Goal: Navigation & Orientation: Find specific page/section

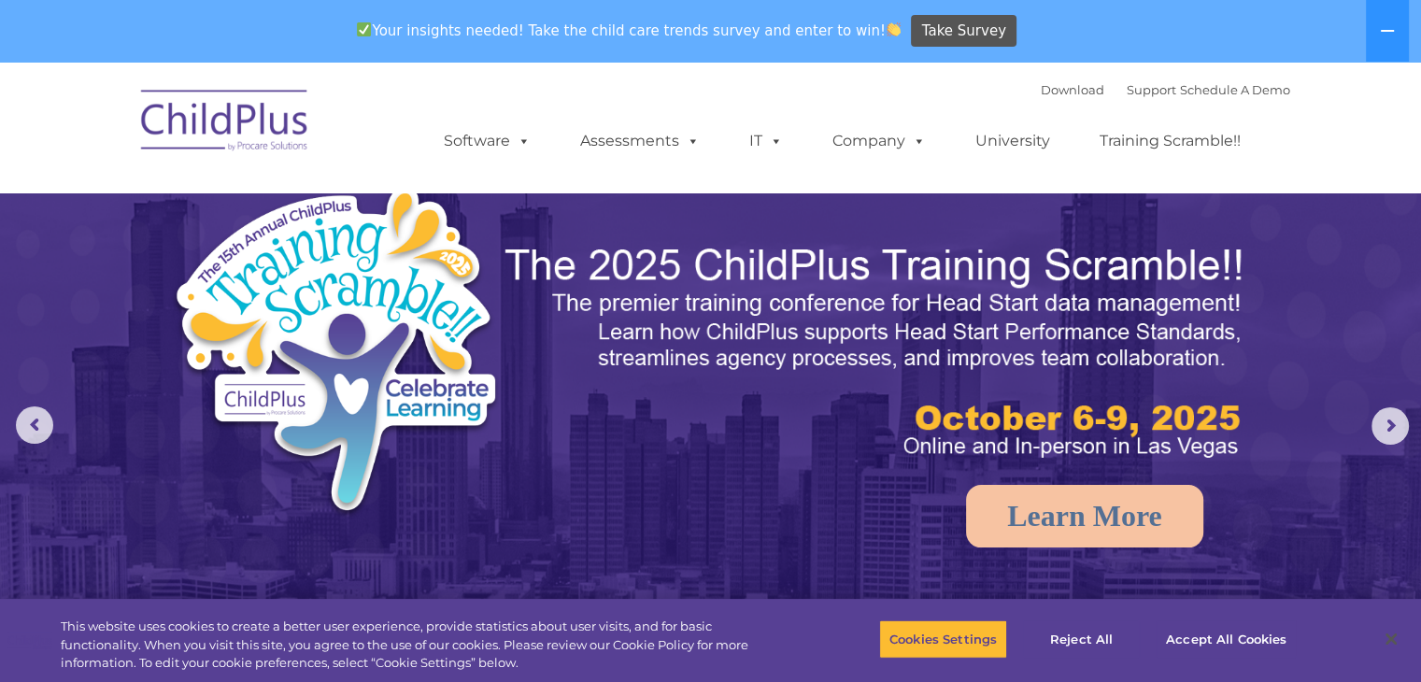
select select "MEDIUM"
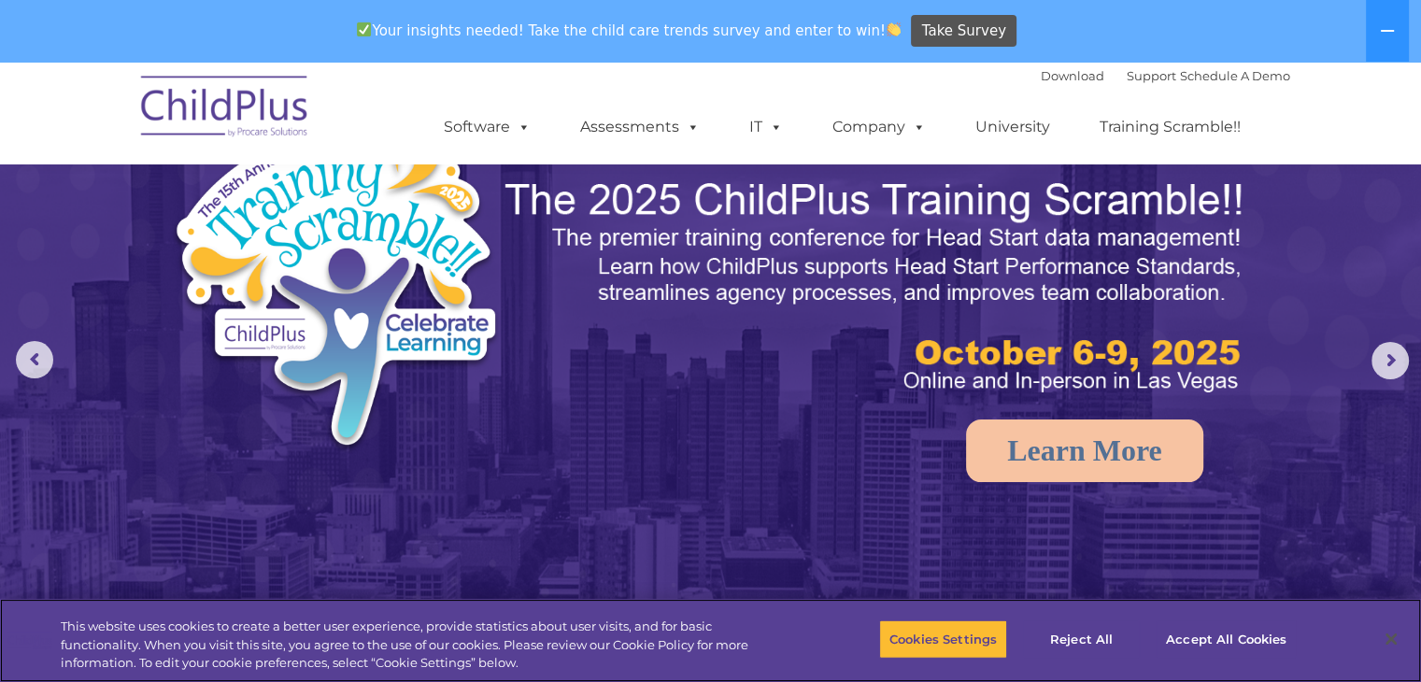
scroll to position [78, 0]
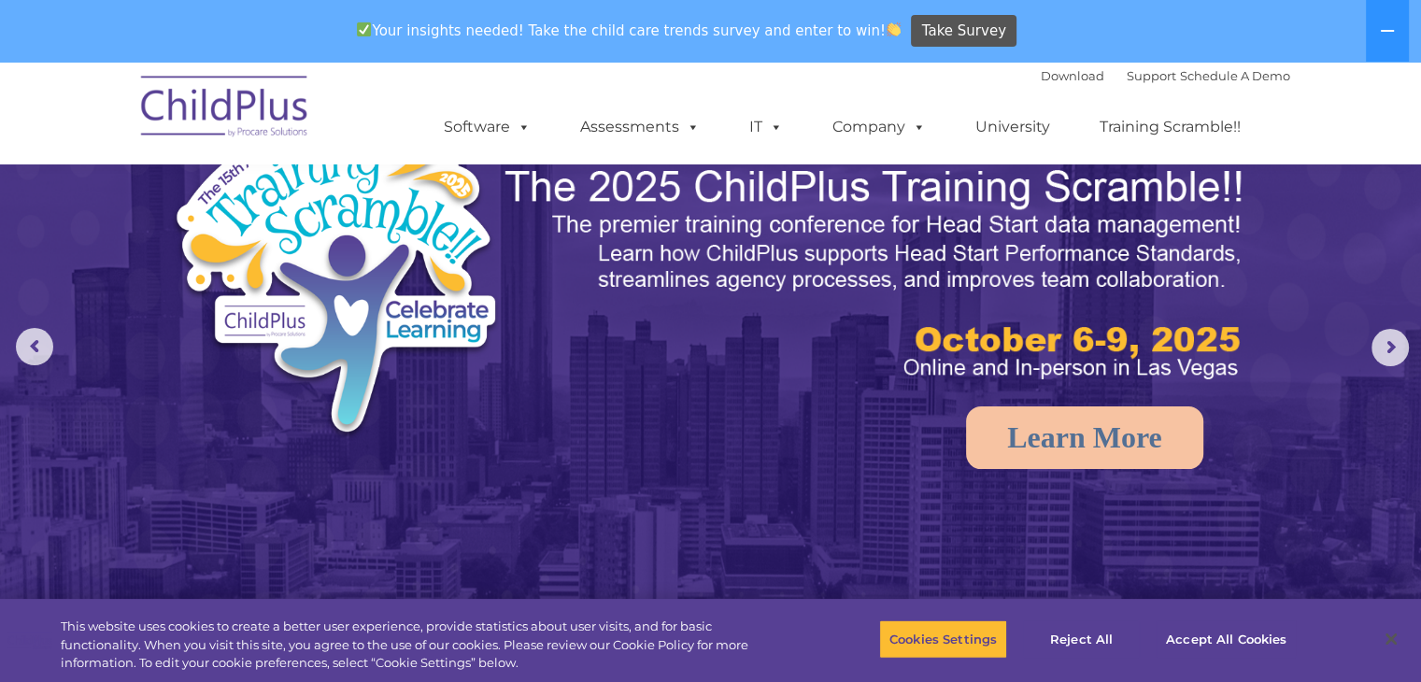
click at [262, 113] on img at bounding box center [225, 109] width 187 height 93
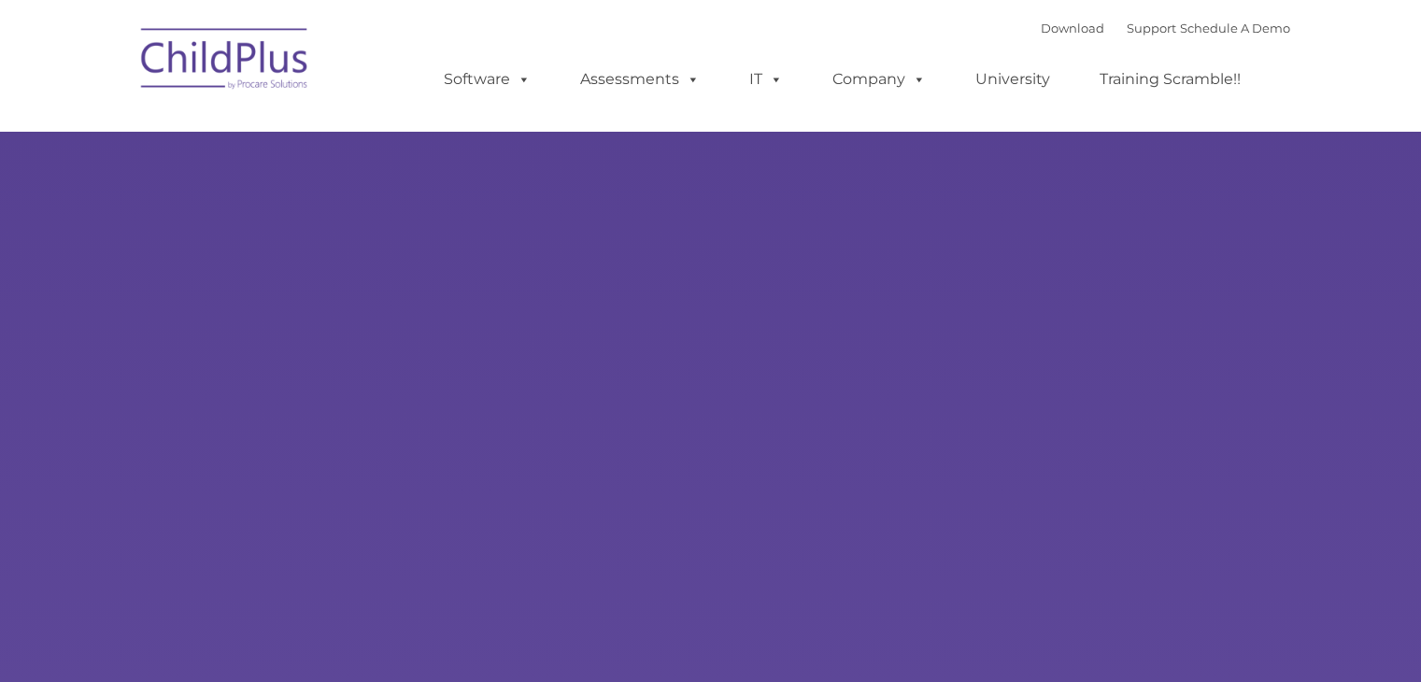
type input ""
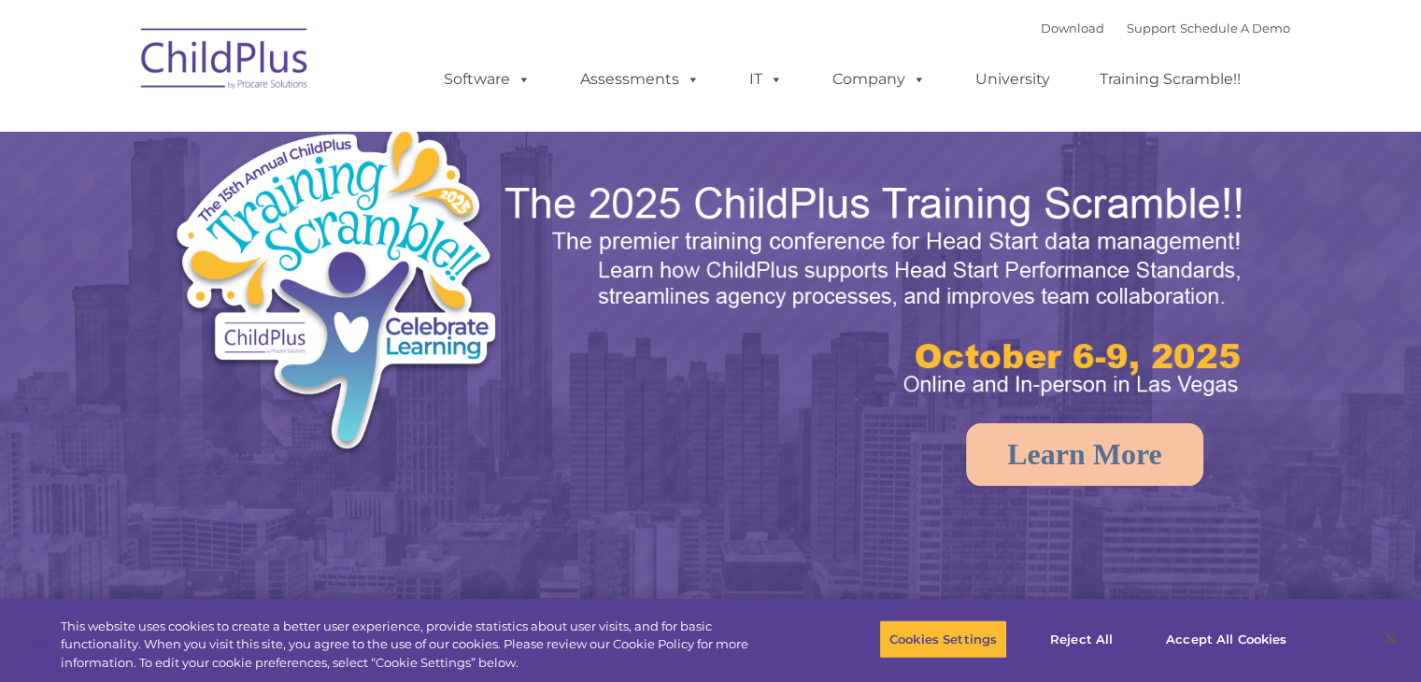
select select "MEDIUM"
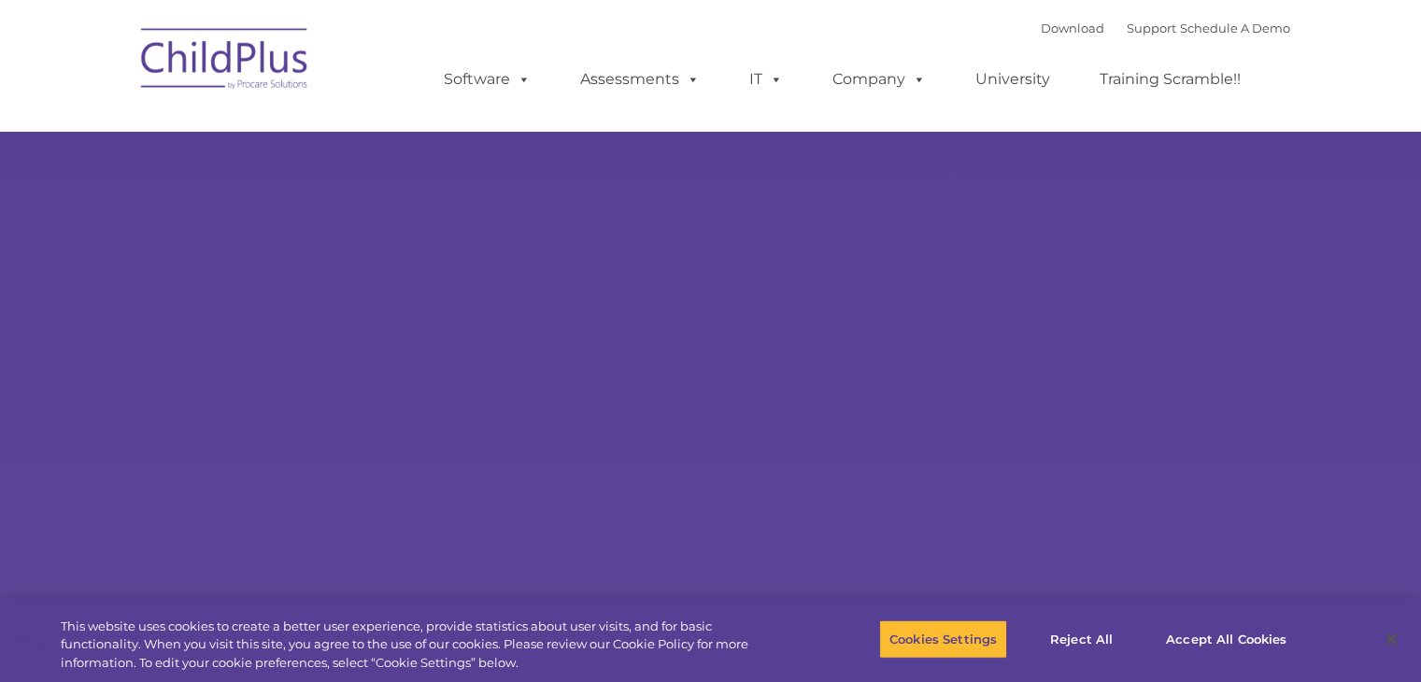
type input ""
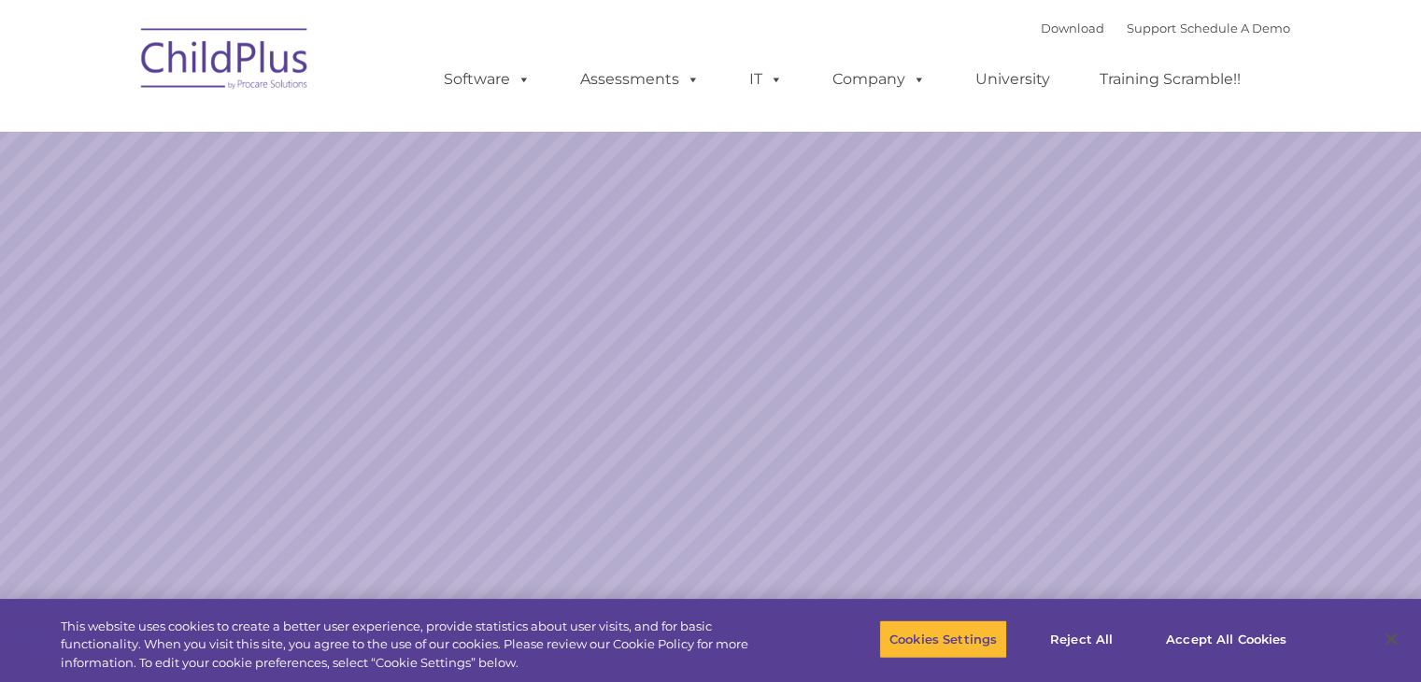
select select "MEDIUM"
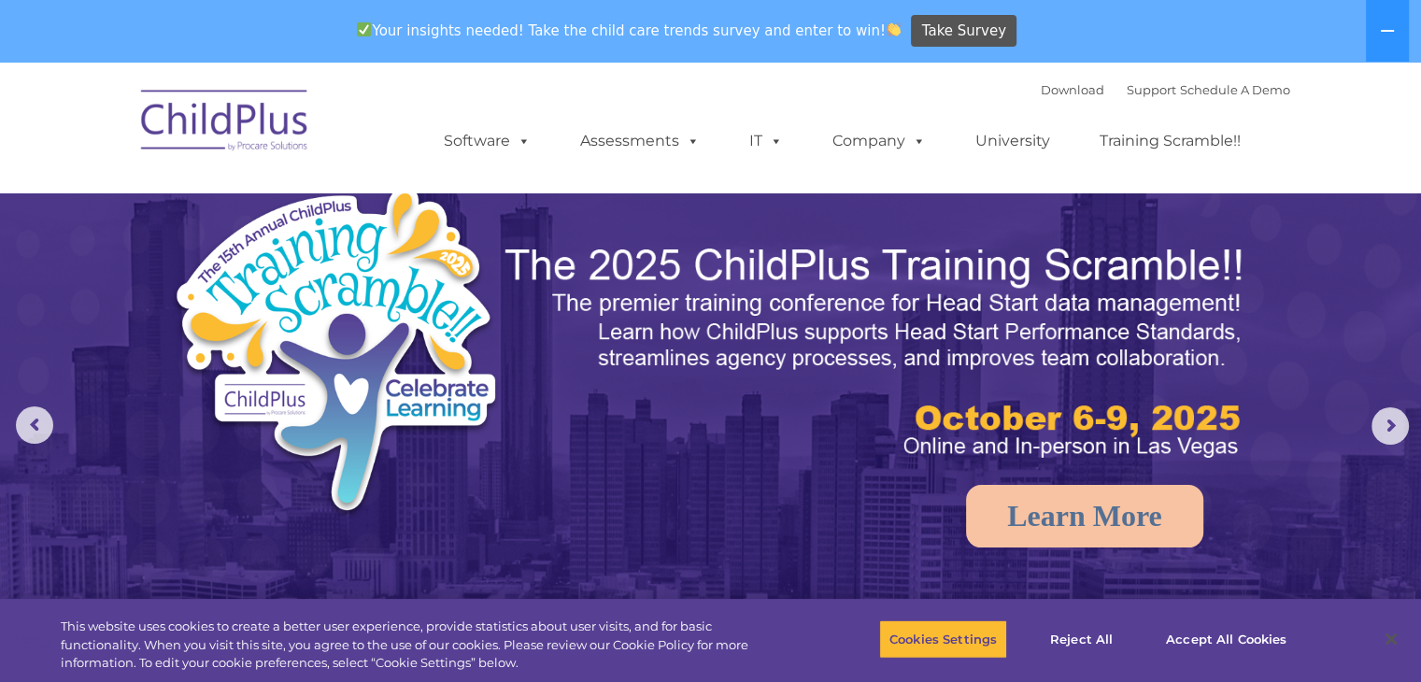
click at [253, 120] on img at bounding box center [225, 123] width 187 height 93
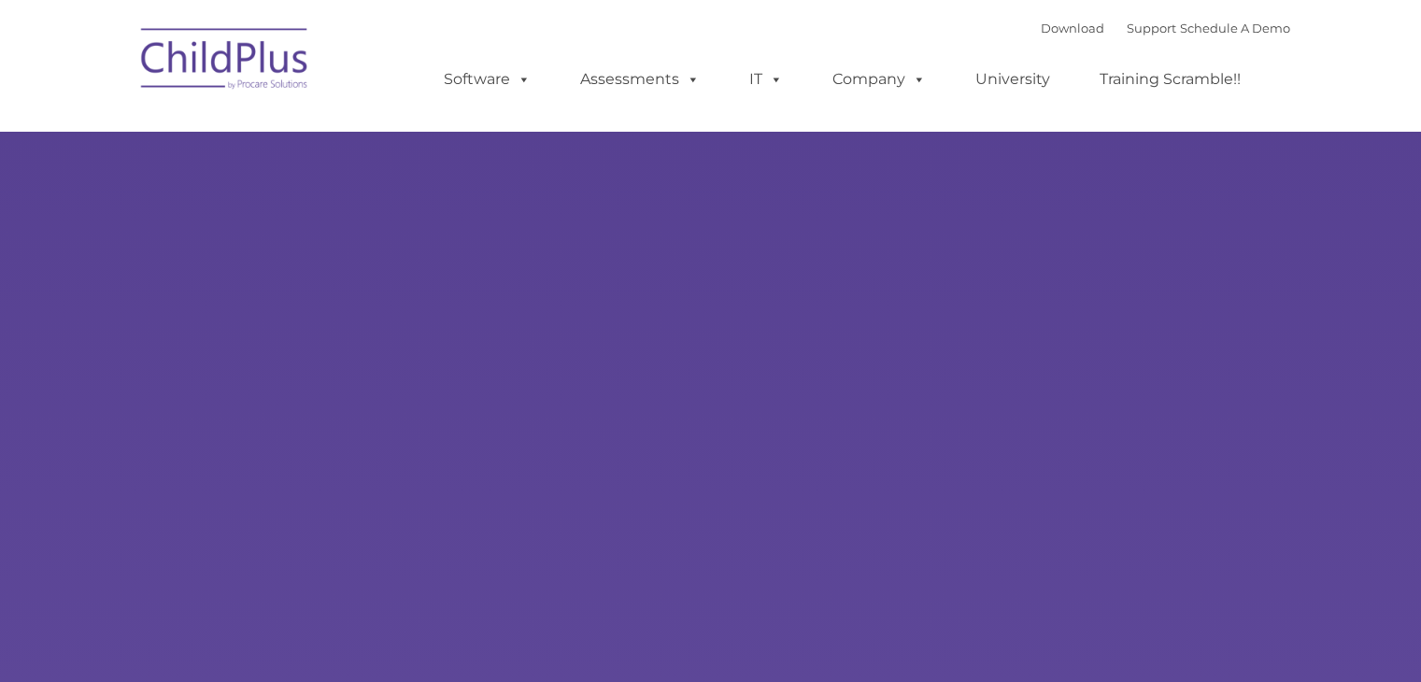
type input ""
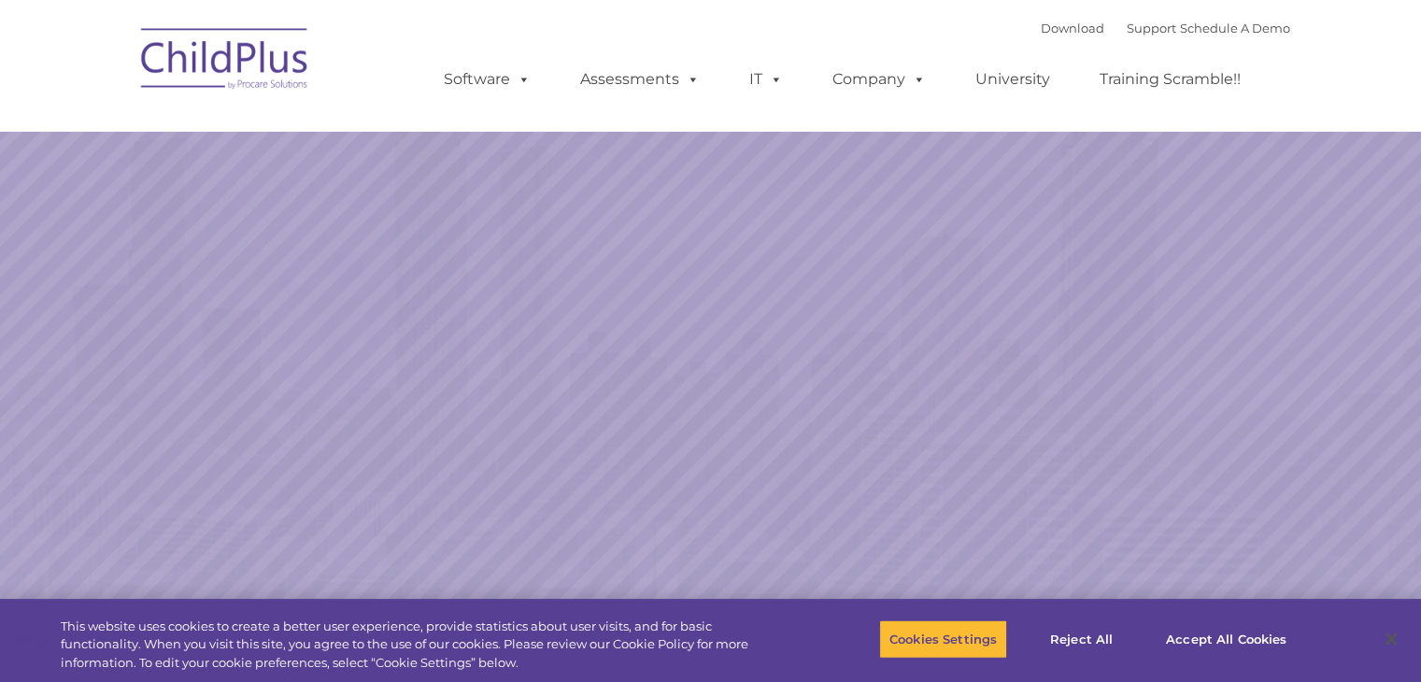
select select "MEDIUM"
